Goal: Information Seeking & Learning: Learn about a topic

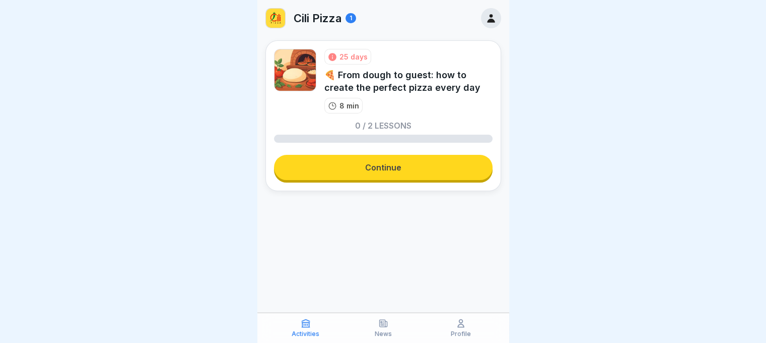
click at [336, 159] on link "Continue" at bounding box center [383, 167] width 219 height 25
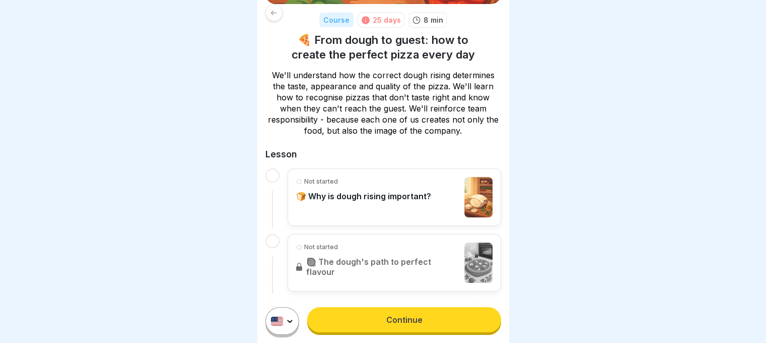
scroll to position [137, 0]
click at [360, 320] on link "Continue" at bounding box center [403, 319] width 193 height 25
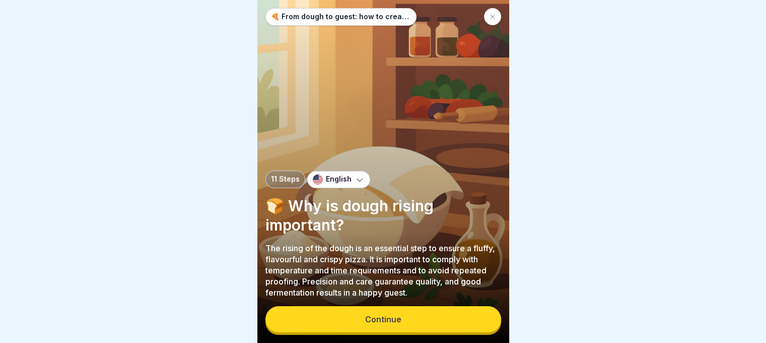
scroll to position [8, 0]
click at [361, 322] on button "Continue" at bounding box center [383, 319] width 236 height 26
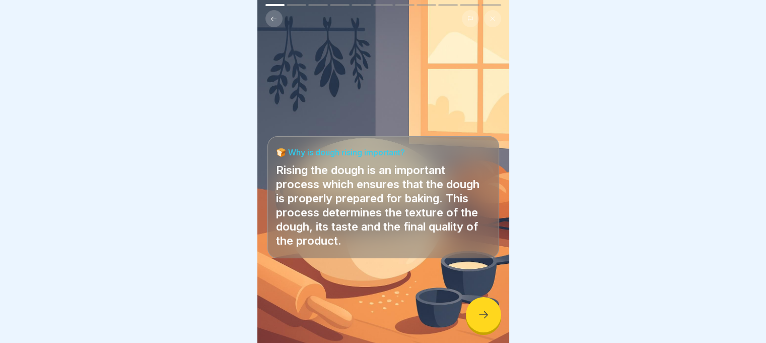
click at [486, 306] on div at bounding box center [483, 314] width 35 height 35
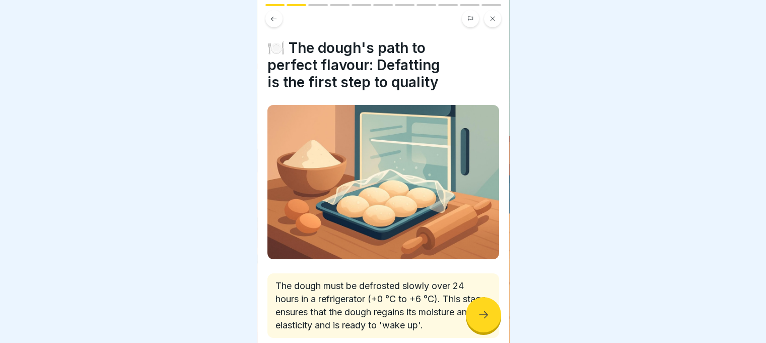
click at [486, 306] on div at bounding box center [483, 314] width 35 height 35
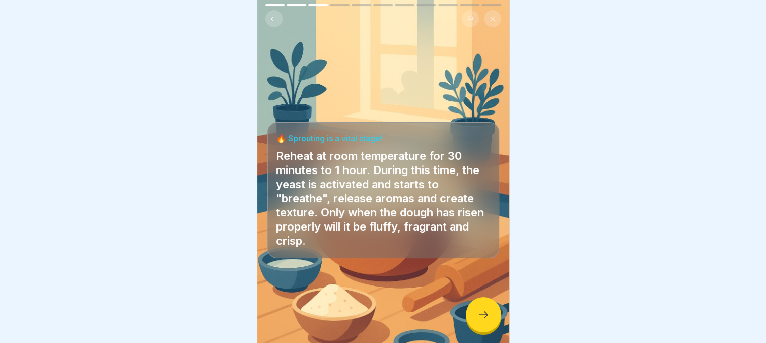
click at [486, 306] on div at bounding box center [483, 314] width 35 height 35
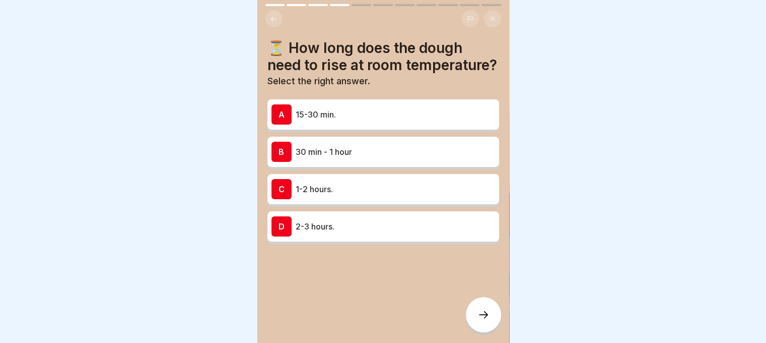
click at [363, 151] on div "B 30 min - 1 hour" at bounding box center [383, 152] width 224 height 20
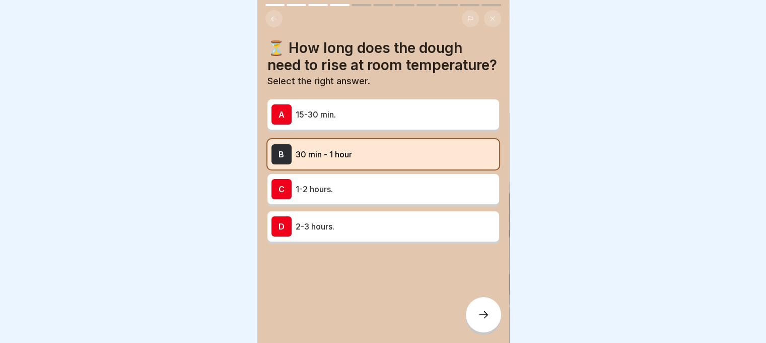
click at [486, 318] on icon at bounding box center [484, 314] width 12 height 12
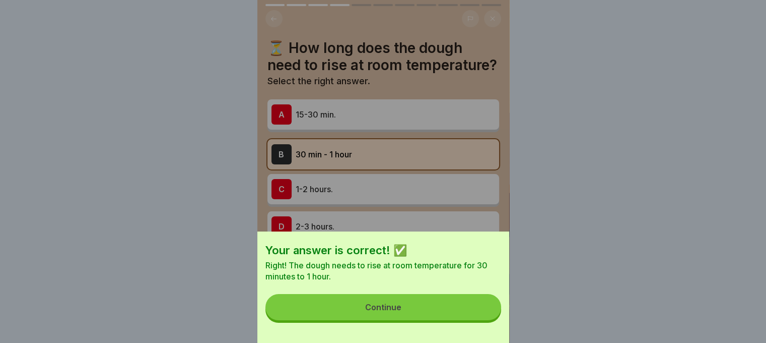
click at [486, 314] on button "Continue" at bounding box center [383, 307] width 236 height 26
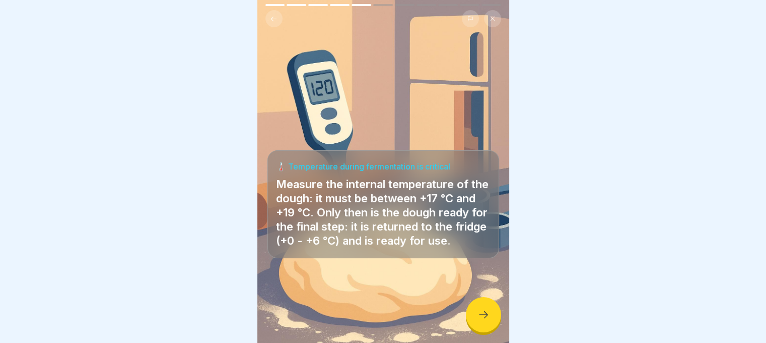
click at [485, 312] on icon at bounding box center [484, 314] width 12 height 12
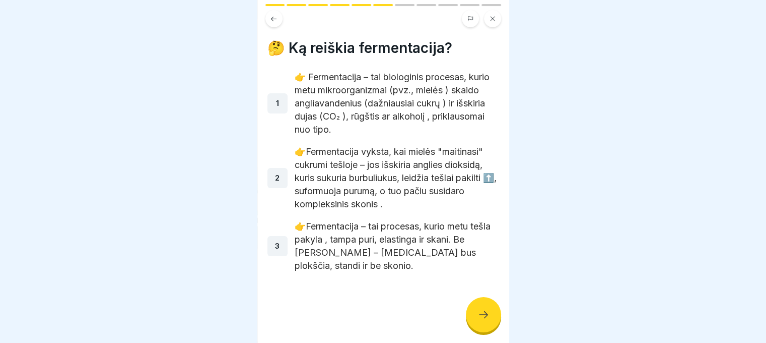
click at [485, 312] on icon at bounding box center [484, 314] width 12 height 12
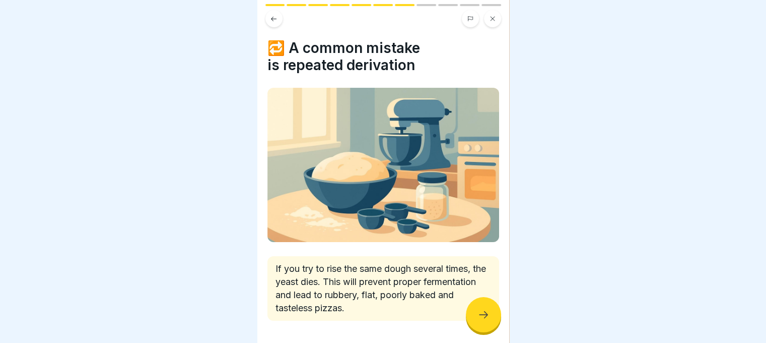
click at [485, 312] on icon at bounding box center [484, 314] width 12 height 12
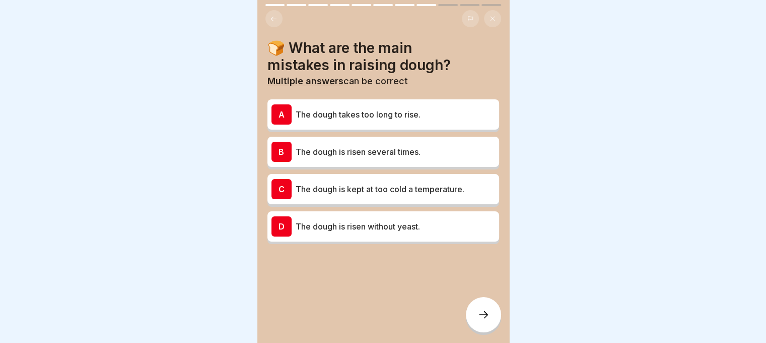
click at [485, 312] on icon at bounding box center [484, 314] width 12 height 12
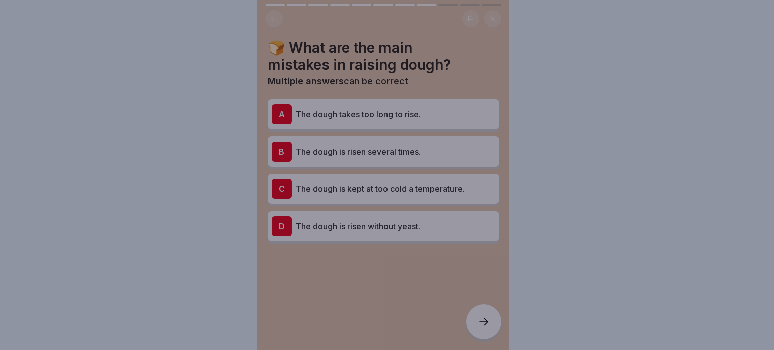
click at [485, 312] on div at bounding box center [387, 175] width 774 height 350
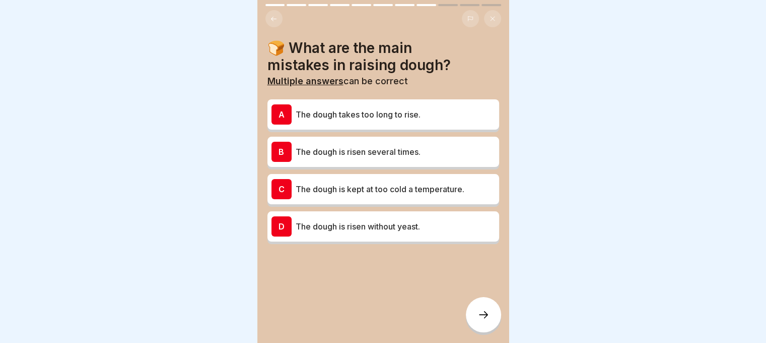
click at [400, 141] on div "B The dough is risen several times." at bounding box center [383, 152] width 232 height 30
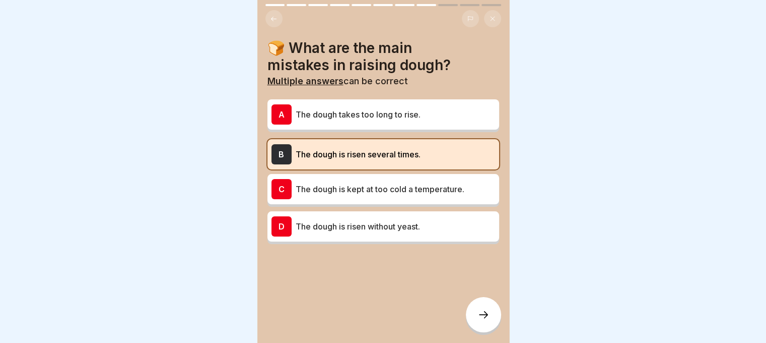
click at [476, 316] on div at bounding box center [483, 314] width 35 height 35
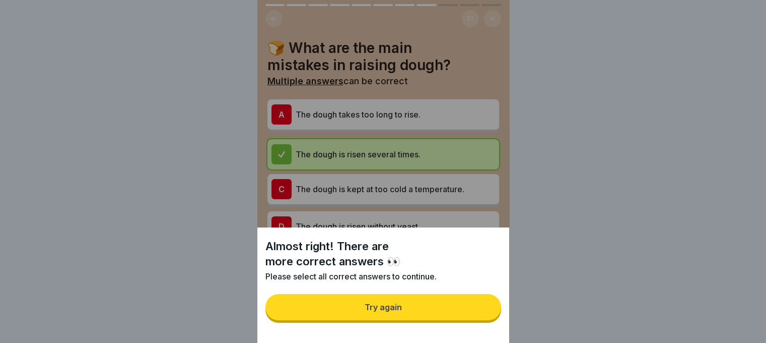
click at [476, 314] on button "Try again" at bounding box center [383, 307] width 236 height 26
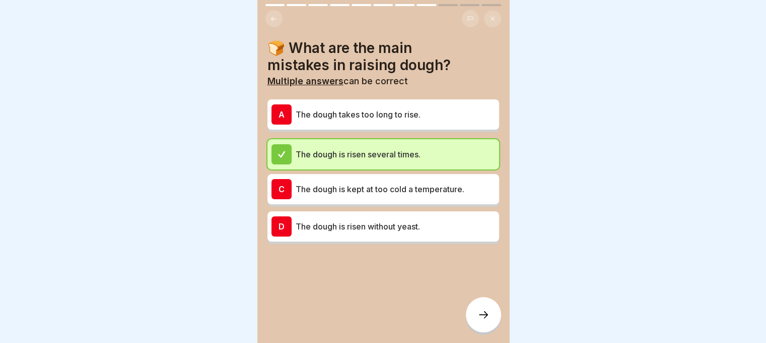
click at [480, 320] on icon at bounding box center [484, 314] width 12 height 12
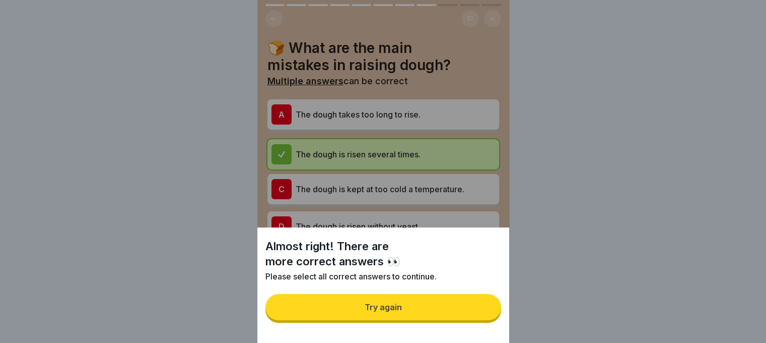
click at [466, 306] on button "Try again" at bounding box center [383, 307] width 236 height 26
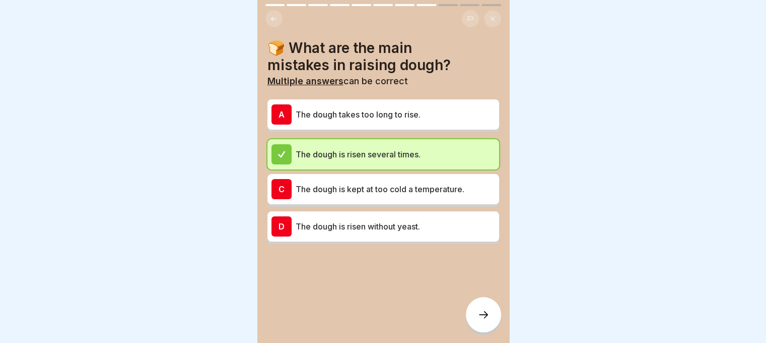
click at [413, 111] on p "The dough takes too long to rise." at bounding box center [395, 114] width 199 height 12
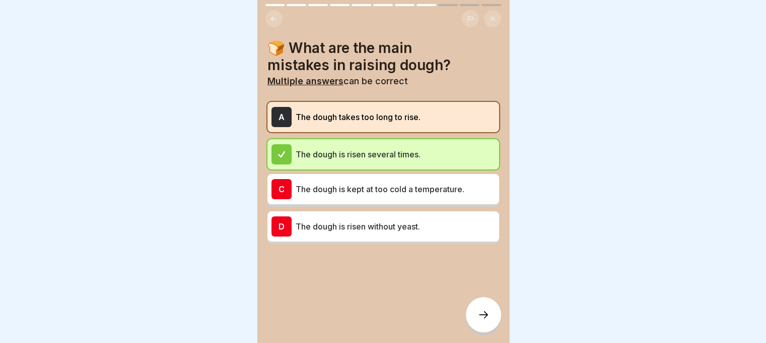
click at [480, 320] on icon at bounding box center [484, 314] width 12 height 12
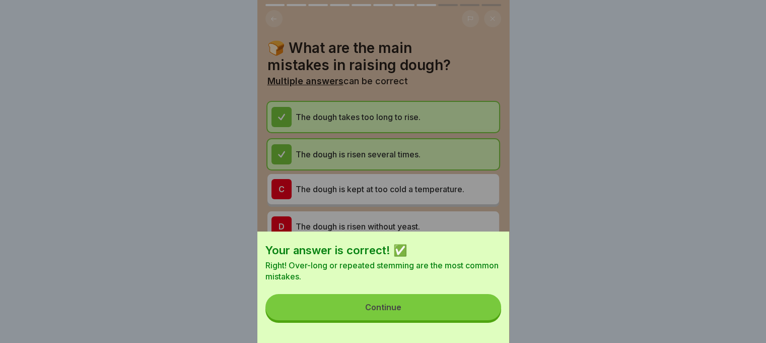
click at [480, 319] on button "Continue" at bounding box center [383, 307] width 236 height 26
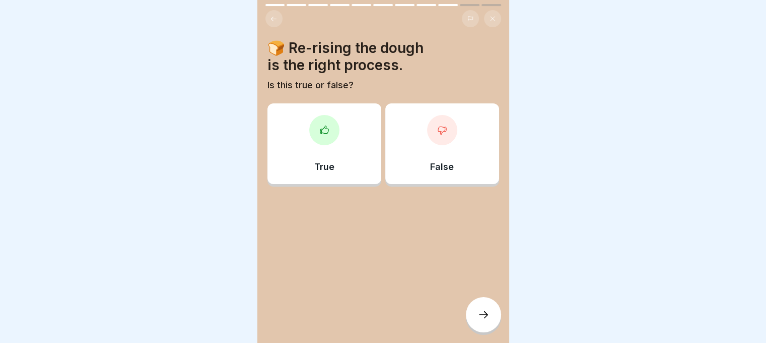
click at [436, 157] on div "False" at bounding box center [442, 143] width 114 height 81
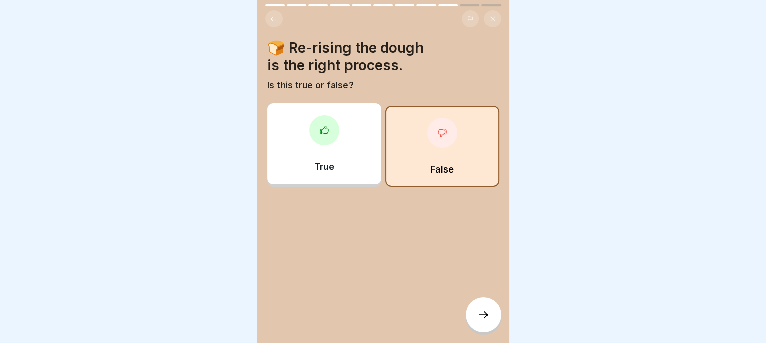
click at [475, 332] on div at bounding box center [483, 314] width 35 height 35
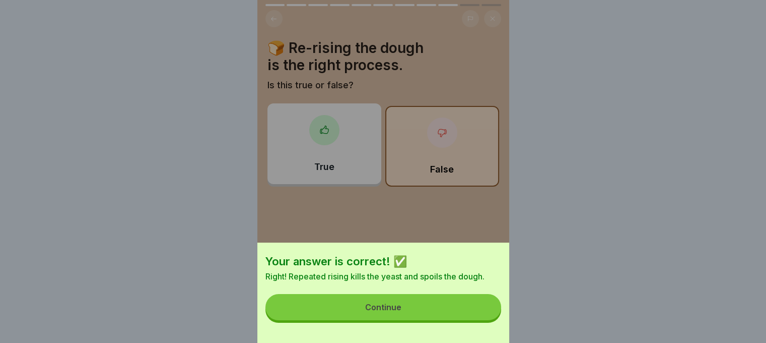
click at [462, 300] on div "Your answer is correct! ✅ Right! Repeated rising kills the yeast and spoils the…" at bounding box center [383, 292] width 252 height 100
click at [462, 307] on button "Continue" at bounding box center [383, 307] width 236 height 26
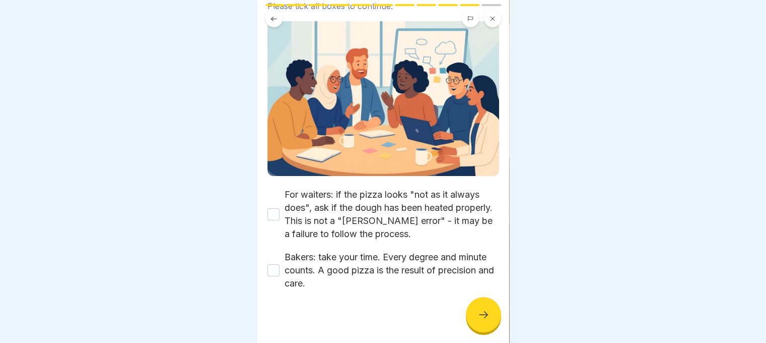
scroll to position [99, 0]
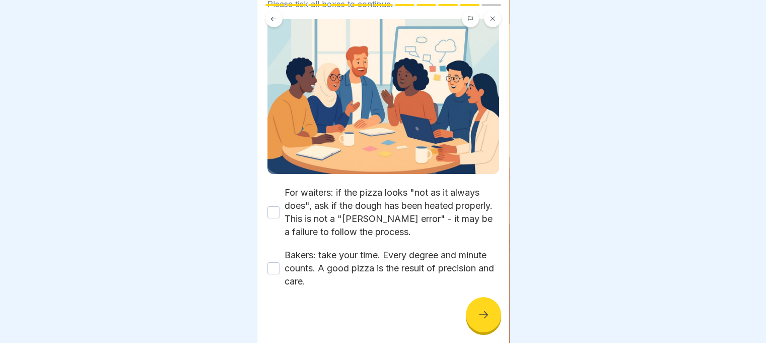
click at [273, 206] on button "For waiters: if the pizza looks "not as it always does", ask if the dough has b…" at bounding box center [273, 212] width 12 height 12
click at [274, 262] on button "Bakers: take your time. Every degree and minute counts. A good pizza is the res…" at bounding box center [273, 268] width 12 height 12
click at [481, 316] on icon at bounding box center [484, 314] width 12 height 12
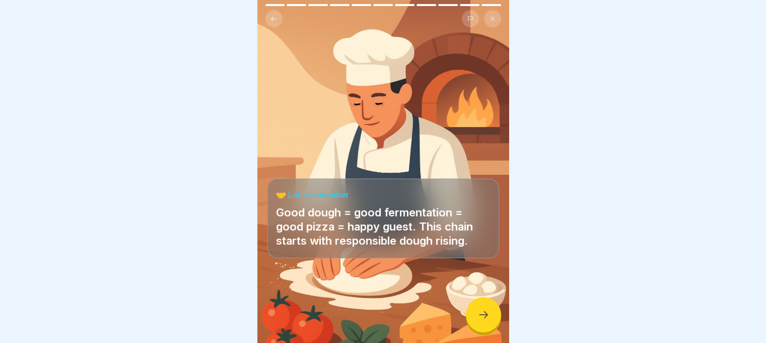
click at [488, 313] on icon at bounding box center [484, 314] width 12 height 12
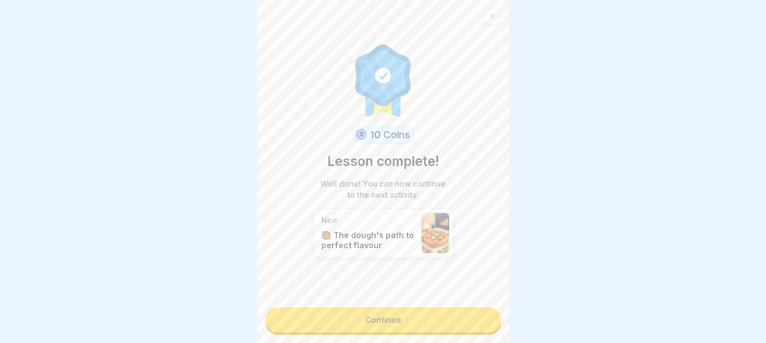
click at [482, 308] on link "Continue" at bounding box center [383, 319] width 236 height 25
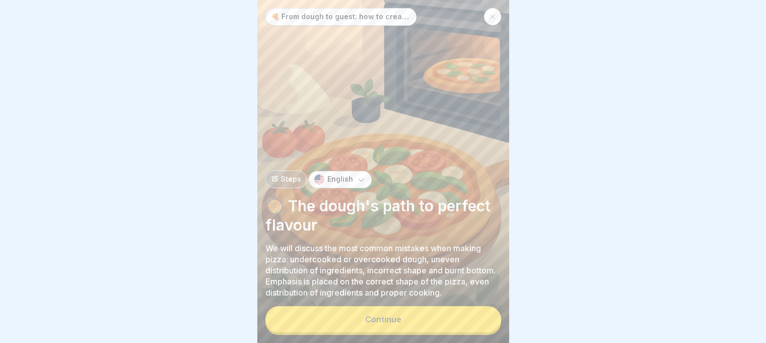
click at [468, 312] on div "🍕 From dough to guest: how to create the perfect pizza every day 15 Steps Engli…" at bounding box center [383, 171] width 252 height 343
click at [464, 330] on button "Continue" at bounding box center [383, 319] width 236 height 26
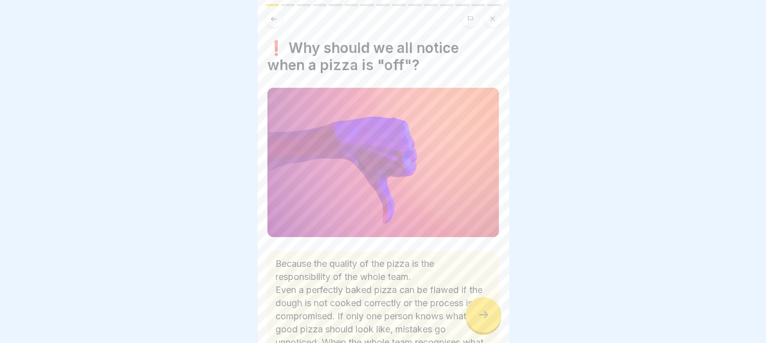
click at [472, 316] on div at bounding box center [483, 314] width 35 height 35
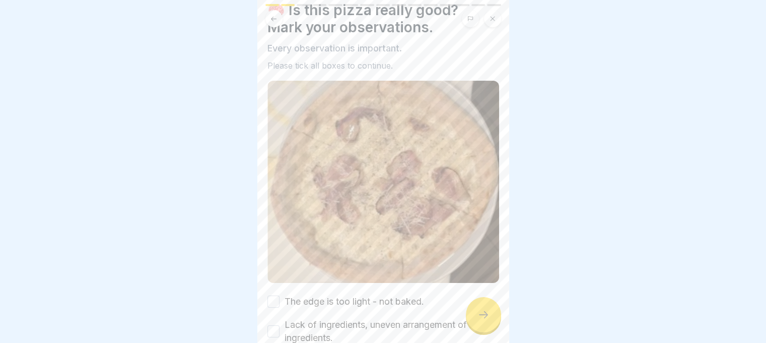
scroll to position [93, 0]
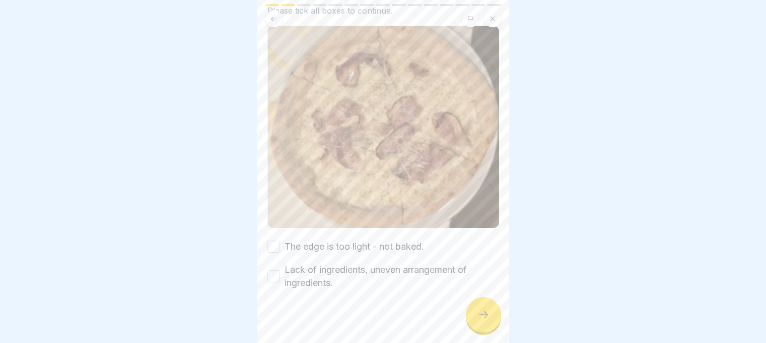
click at [278, 241] on button "The edge is too light - not baked." at bounding box center [273, 246] width 12 height 12
click at [274, 270] on button "Lack of ingredients, uneven arrangement of ingredients." at bounding box center [273, 276] width 12 height 12
click at [480, 314] on div at bounding box center [483, 314] width 35 height 35
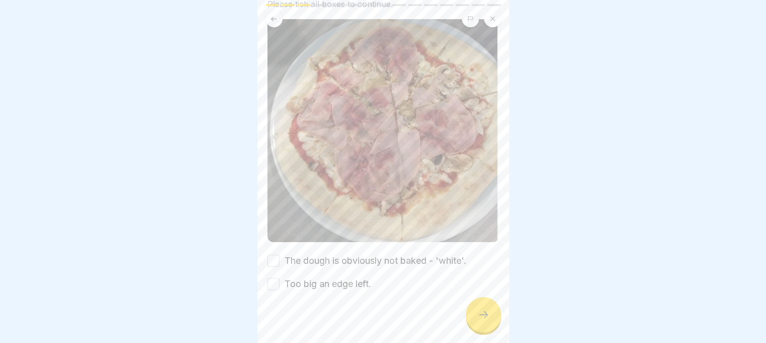
scroll to position [113, 0]
click at [275, 255] on button "The dough is obviously not baked - 'white'." at bounding box center [273, 260] width 12 height 12
click at [274, 277] on button "Too big an edge left." at bounding box center [273, 283] width 12 height 12
click at [475, 326] on div at bounding box center [483, 314] width 35 height 35
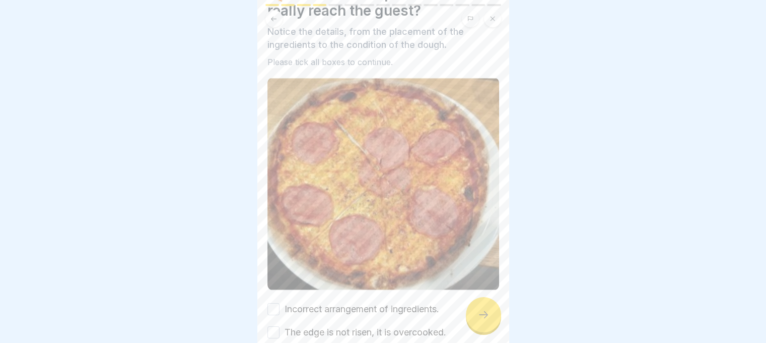
scroll to position [103, 0]
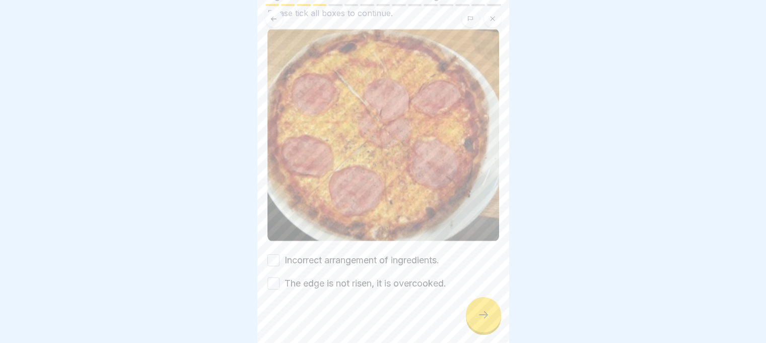
click at [270, 254] on button "Incorrect arrangement of ingredients." at bounding box center [273, 260] width 12 height 12
click at [277, 281] on button "The edge is not risen, it is overcooked." at bounding box center [273, 283] width 12 height 12
drag, startPoint x: 488, startPoint y: 322, endPoint x: 495, endPoint y: 318, distance: 8.0
click at [489, 320] on icon at bounding box center [484, 314] width 12 height 12
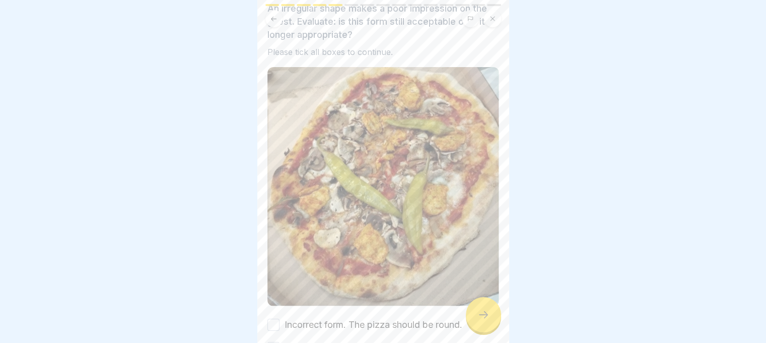
scroll to position [142, 0]
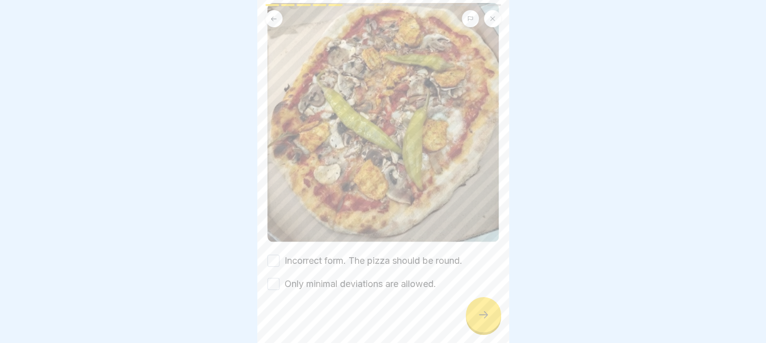
click at [269, 254] on button "Incorrect form. The pizza should be round." at bounding box center [273, 260] width 12 height 12
click at [267, 281] on div "Only minimal deviations are allowed." at bounding box center [351, 283] width 169 height 13
click at [270, 278] on button "Only minimal deviations are allowed." at bounding box center [273, 284] width 12 height 12
click at [485, 320] on icon at bounding box center [484, 314] width 12 height 12
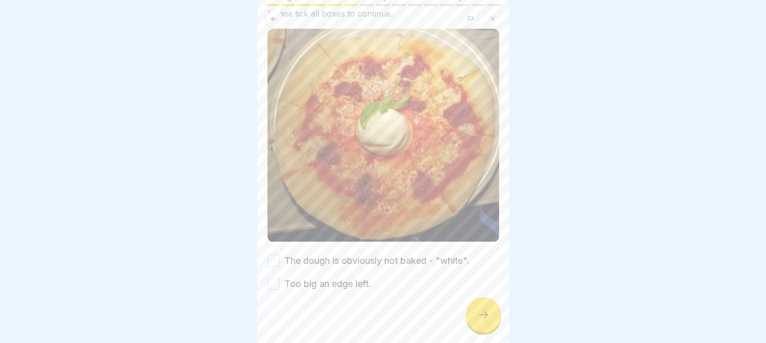
scroll to position [103, 0]
click at [275, 254] on button "The dough is obviously not baked - "white"." at bounding box center [273, 260] width 12 height 12
click at [274, 277] on button "Too big an edge left." at bounding box center [273, 283] width 12 height 12
drag, startPoint x: 481, startPoint y: 329, endPoint x: 427, endPoint y: 305, distance: 59.7
click at [481, 330] on div at bounding box center [483, 314] width 35 height 35
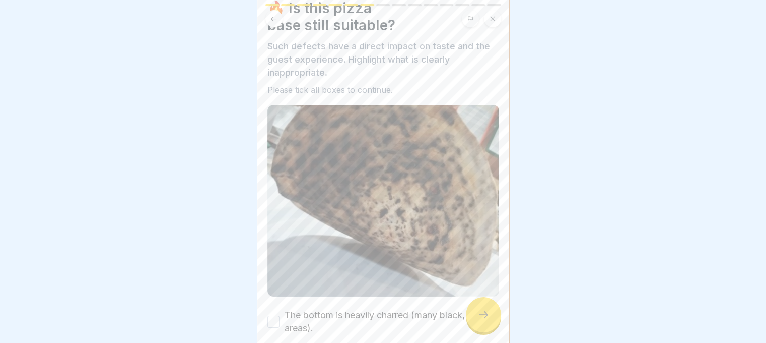
scroll to position [158, 0]
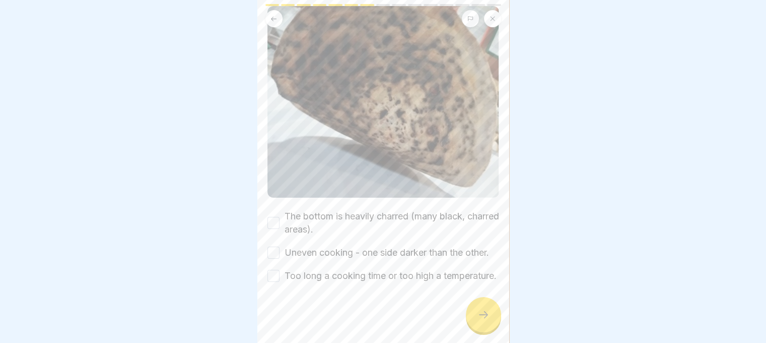
click at [269, 217] on button "The bottom is heavily charred (many black, charred areas)." at bounding box center [273, 223] width 12 height 12
click at [274, 246] on button "Uneven cooking - one side darker than the other." at bounding box center [273, 252] width 12 height 12
click at [270, 272] on button "Too long a cooking time or too high a temperature." at bounding box center [273, 275] width 12 height 12
click at [473, 315] on div "🍕 From dough to guest: how to create the perfect pizza every day 15 Steps Engli…" at bounding box center [383, 171] width 252 height 343
click at [487, 320] on icon at bounding box center [484, 314] width 12 height 12
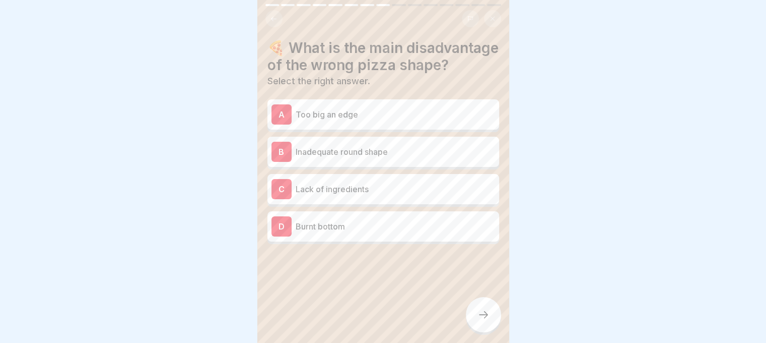
click at [318, 120] on p "Too big an edge" at bounding box center [395, 114] width 199 height 12
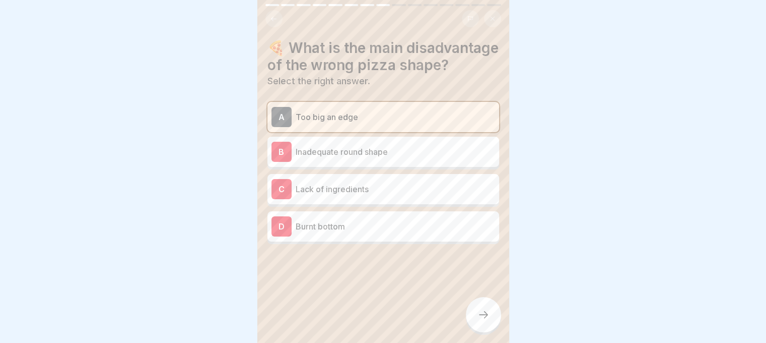
click at [497, 337] on div "🍕 What is the main disadvantage of the wrong pizza shape? Select the right answ…" at bounding box center [383, 171] width 252 height 343
click at [490, 326] on div at bounding box center [483, 314] width 35 height 35
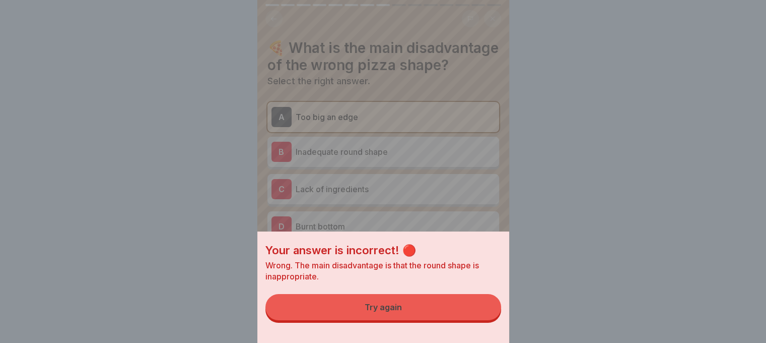
drag, startPoint x: 468, startPoint y: 309, endPoint x: 418, endPoint y: 265, distance: 66.4
click at [468, 309] on button "Try again" at bounding box center [383, 307] width 236 height 26
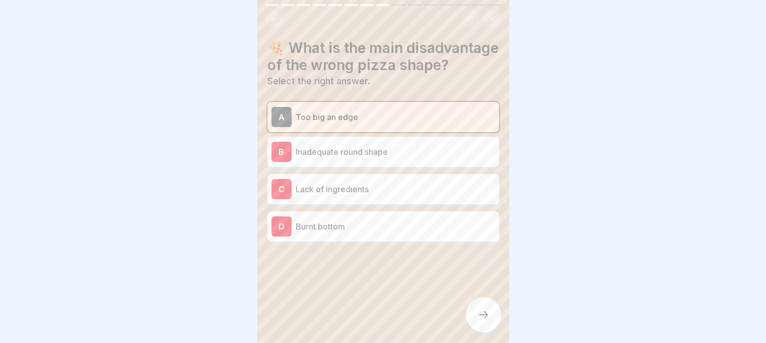
click at [344, 158] on p "Inadequate round shape" at bounding box center [395, 152] width 199 height 12
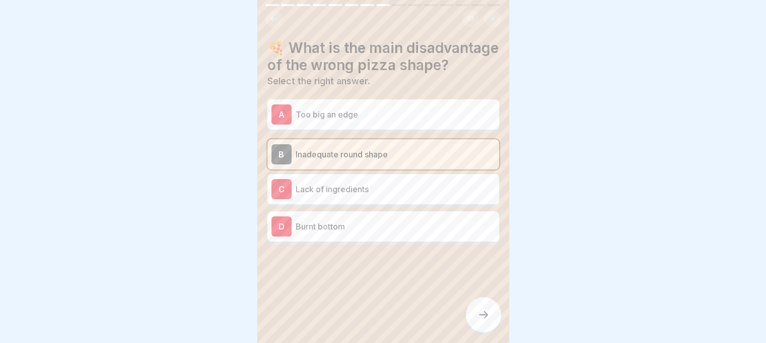
click at [469, 321] on div at bounding box center [483, 314] width 35 height 35
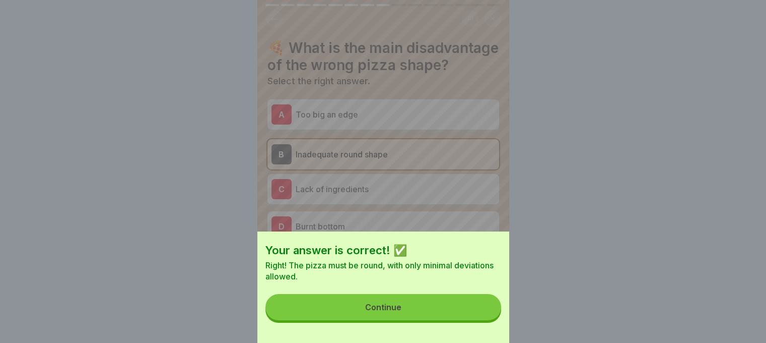
click at [431, 314] on button "Continue" at bounding box center [383, 307] width 236 height 26
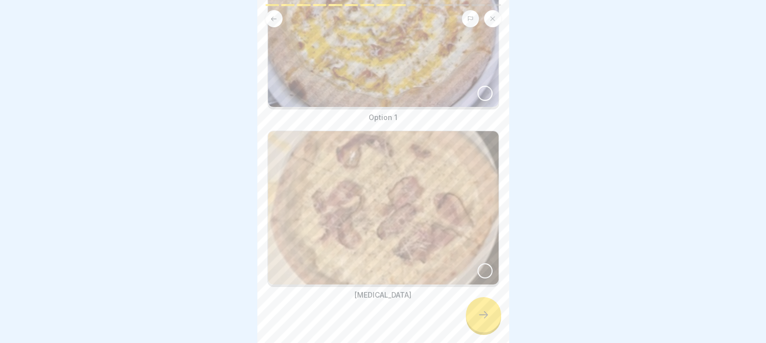
scroll to position [145, 0]
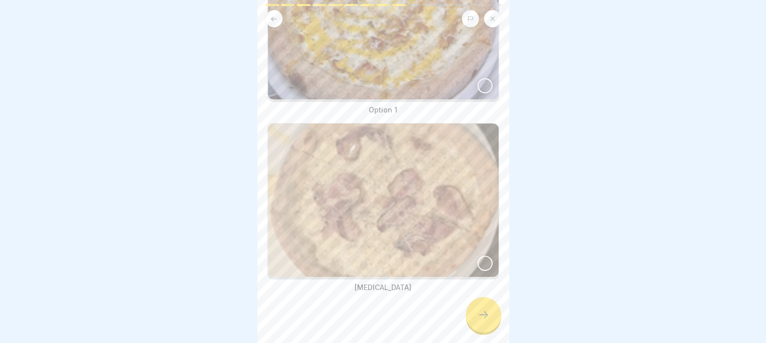
click at [478, 81] on div at bounding box center [485, 85] width 15 height 15
click at [481, 320] on icon at bounding box center [484, 314] width 12 height 12
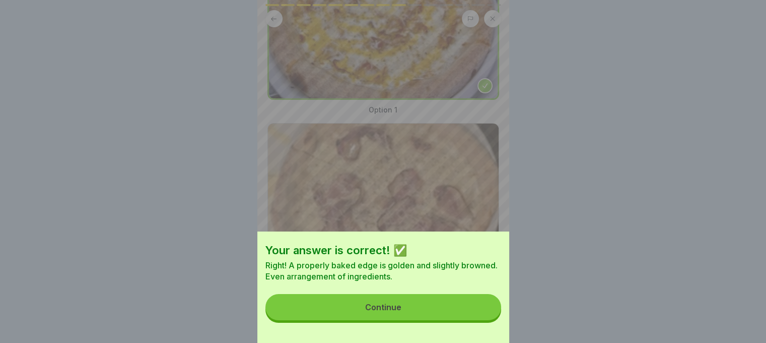
click at [404, 319] on button "Continue" at bounding box center [383, 307] width 236 height 26
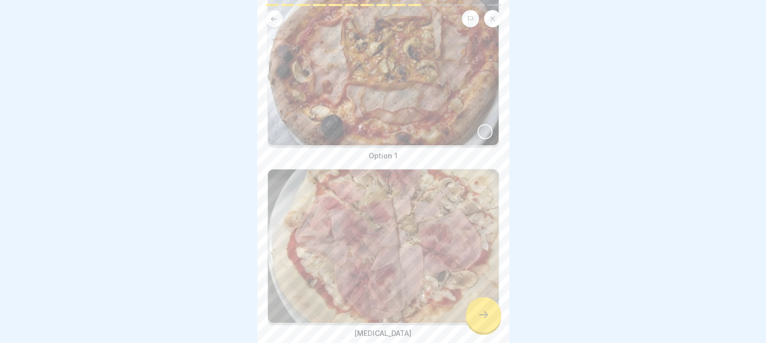
scroll to position [101, 0]
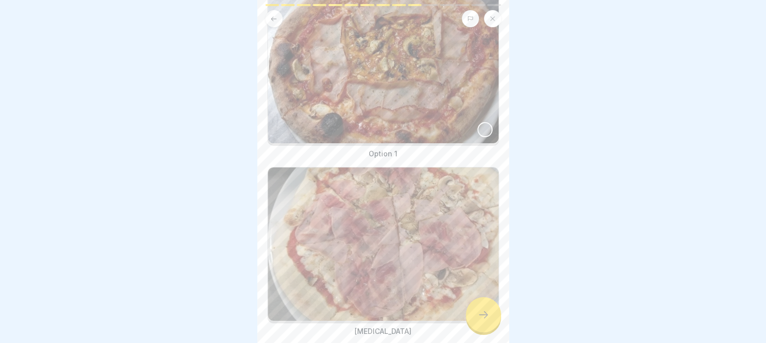
click at [478, 129] on div at bounding box center [485, 129] width 15 height 15
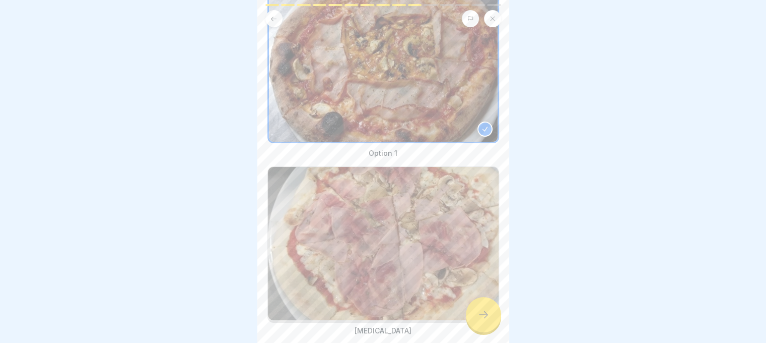
click at [491, 325] on div at bounding box center [483, 314] width 35 height 35
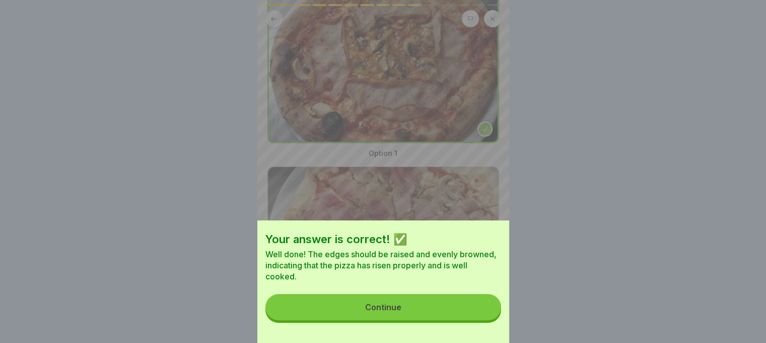
click at [470, 320] on button "Continue" at bounding box center [383, 307] width 236 height 26
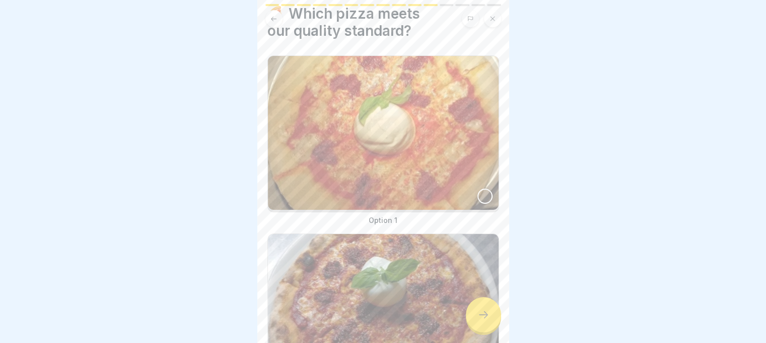
scroll to position [145, 0]
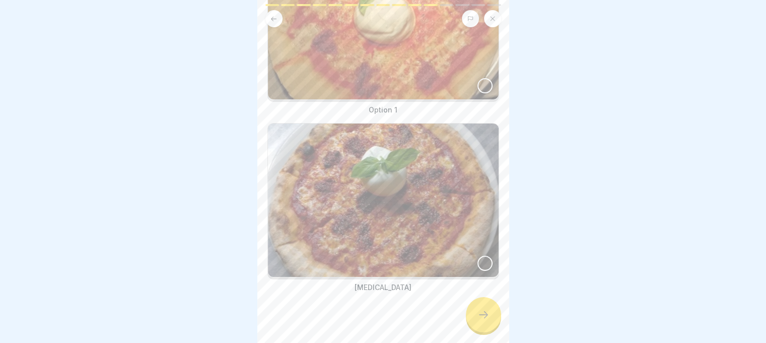
click at [478, 255] on div at bounding box center [485, 262] width 15 height 15
click at [480, 320] on icon at bounding box center [484, 314] width 12 height 12
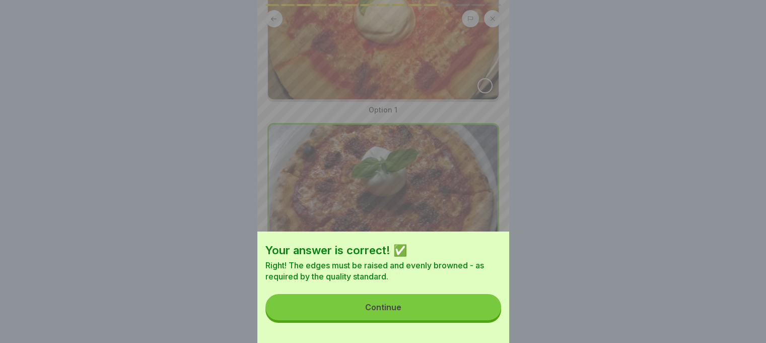
click at [379, 311] on div "Continue" at bounding box center [383, 306] width 36 height 9
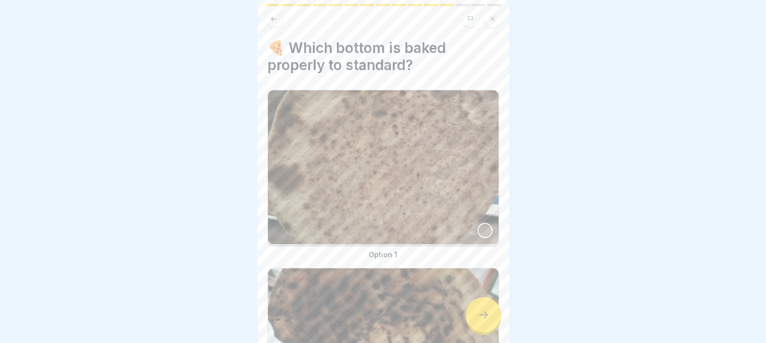
click at [469, 226] on img at bounding box center [383, 167] width 231 height 154
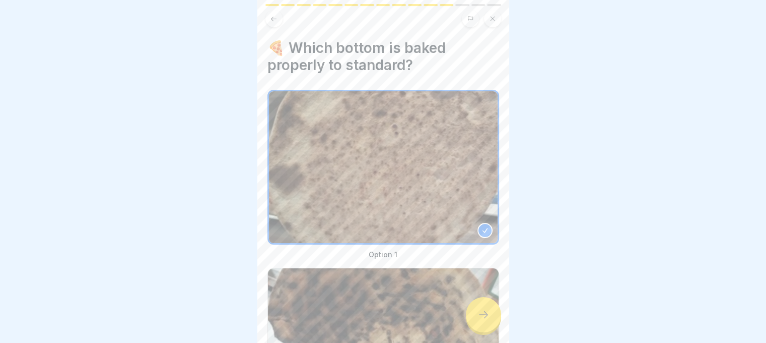
click at [485, 318] on icon at bounding box center [483, 314] width 9 height 7
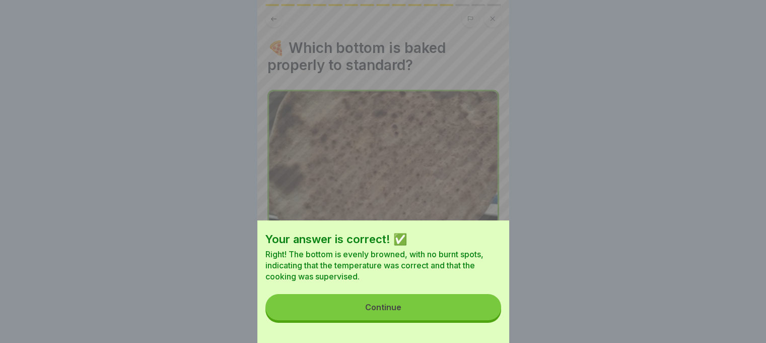
click at [480, 318] on button "Continue" at bounding box center [383, 307] width 236 height 26
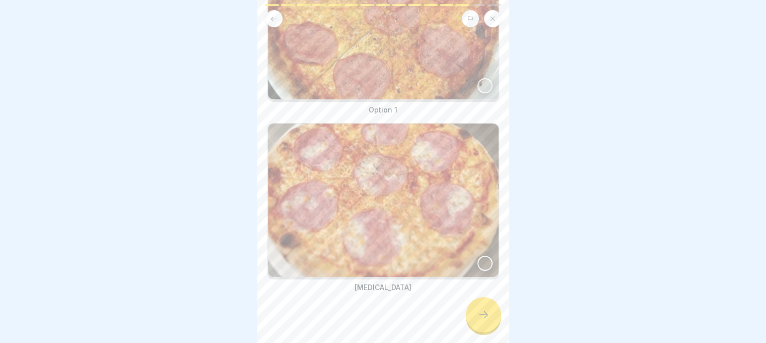
click at [478, 255] on div at bounding box center [485, 262] width 15 height 15
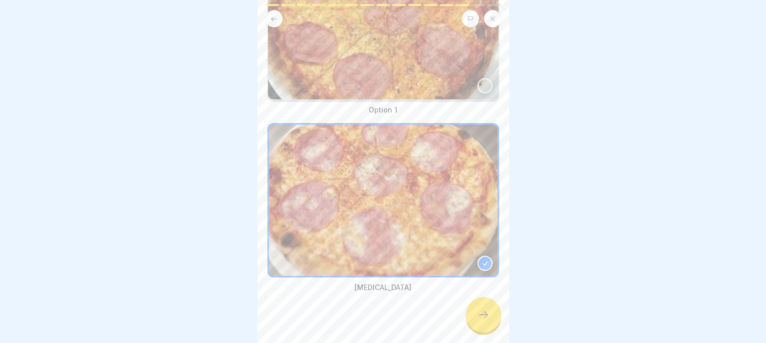
click at [478, 320] on icon at bounding box center [484, 314] width 12 height 12
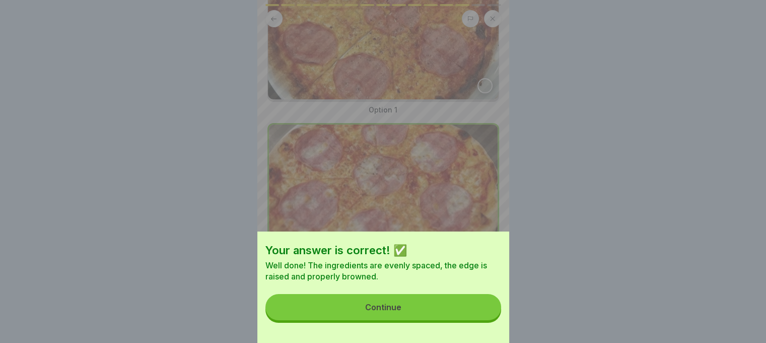
click at [441, 306] on button "Continue" at bounding box center [383, 307] width 236 height 26
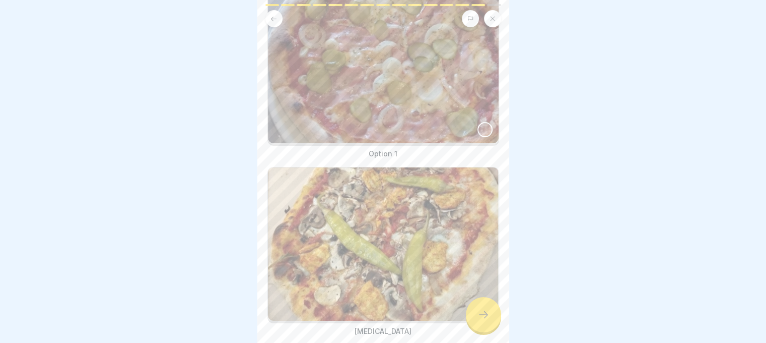
click at [478, 122] on div at bounding box center [485, 129] width 15 height 15
click at [486, 318] on icon at bounding box center [484, 314] width 12 height 12
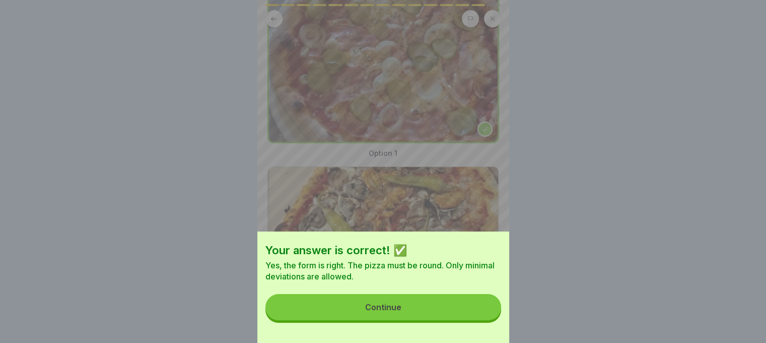
click at [481, 314] on button "Continue" at bounding box center [383, 307] width 236 height 26
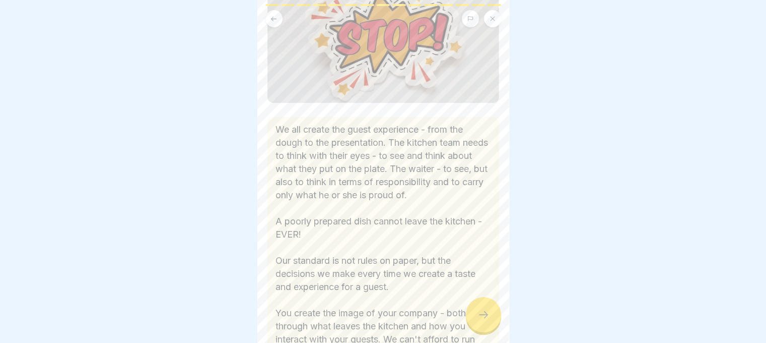
scroll to position [151, 0]
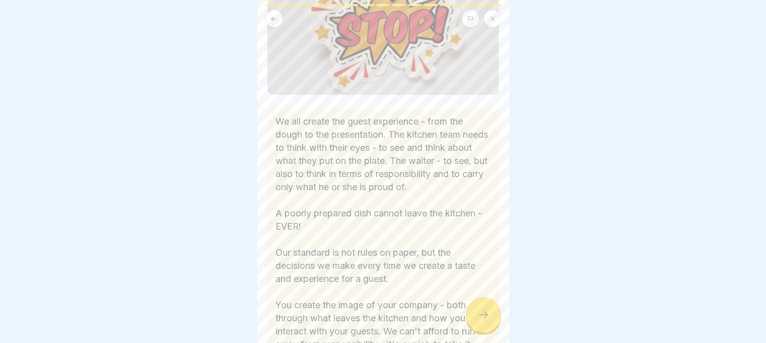
click at [487, 330] on div at bounding box center [483, 314] width 35 height 35
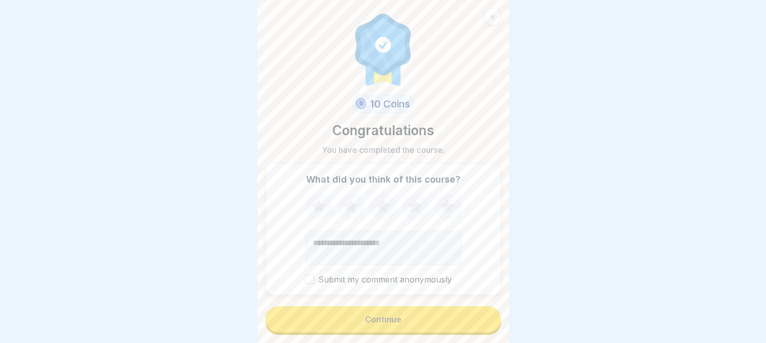
click at [462, 332] on button "Continue" at bounding box center [383, 319] width 236 height 26
click at [360, 322] on button "Continue" at bounding box center [383, 319] width 236 height 26
